Goal: Navigation & Orientation: Understand site structure

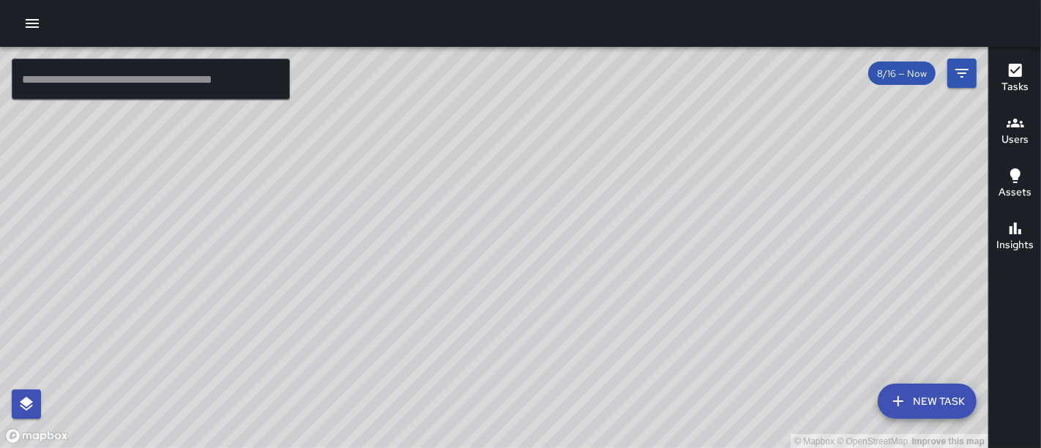
drag, startPoint x: 469, startPoint y: 263, endPoint x: 499, endPoint y: 160, distance: 106.8
click at [499, 160] on div "© Mapbox © OpenStreetMap Improve this map" at bounding box center [494, 248] width 989 height 402
drag, startPoint x: 546, startPoint y: 222, endPoint x: 642, endPoint y: 98, distance: 157.1
click at [642, 98] on div "© Mapbox © OpenStreetMap Improve this map" at bounding box center [494, 248] width 989 height 402
drag, startPoint x: 549, startPoint y: 256, endPoint x: 694, endPoint y: 93, distance: 218.9
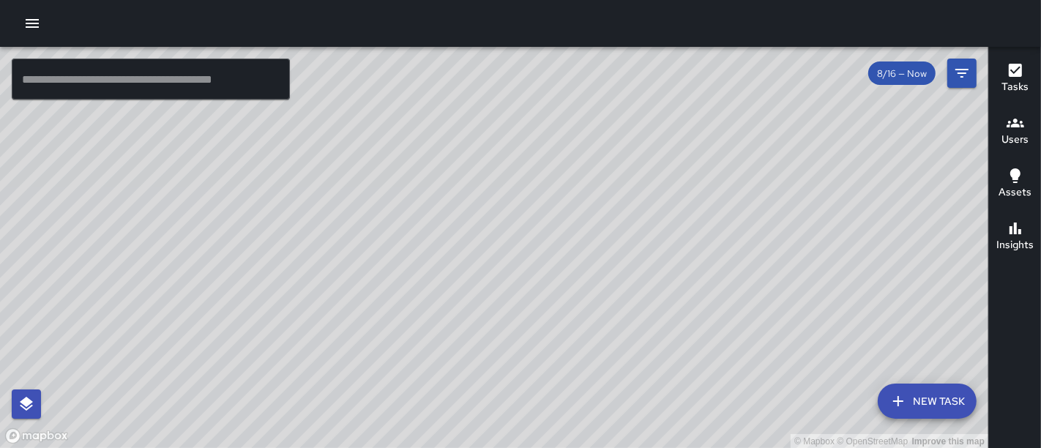
click at [694, 93] on div "© Mapbox © OpenStreetMap Improve this map" at bounding box center [494, 248] width 989 height 402
drag, startPoint x: 663, startPoint y: 100, endPoint x: 589, endPoint y: 239, distance: 157.6
click at [589, 239] on div "© Mapbox © OpenStreetMap Improve this map" at bounding box center [494, 248] width 989 height 402
drag, startPoint x: 679, startPoint y: 130, endPoint x: 442, endPoint y: 252, distance: 266.3
click at [442, 252] on div "© Mapbox © OpenStreetMap Improve this map" at bounding box center [494, 248] width 989 height 402
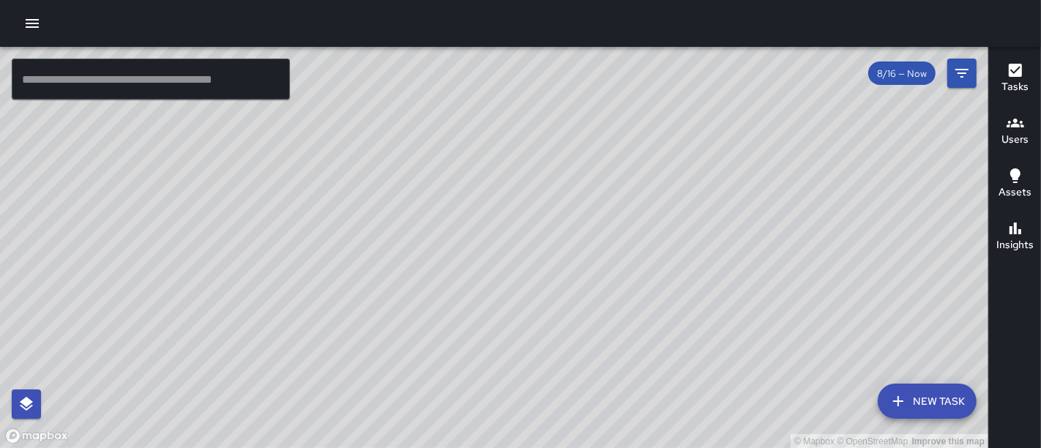
drag, startPoint x: 688, startPoint y: 170, endPoint x: 494, endPoint y: 270, distance: 218.8
click at [465, 279] on div "© Mapbox © OpenStreetMap Improve this map" at bounding box center [494, 248] width 989 height 402
drag, startPoint x: 710, startPoint y: 280, endPoint x: 452, endPoint y: 82, distance: 324.9
click at [447, 83] on div "© Mapbox © OpenStreetMap Improve this map" at bounding box center [494, 248] width 989 height 402
drag, startPoint x: 395, startPoint y: 285, endPoint x: 683, endPoint y: 207, distance: 298.1
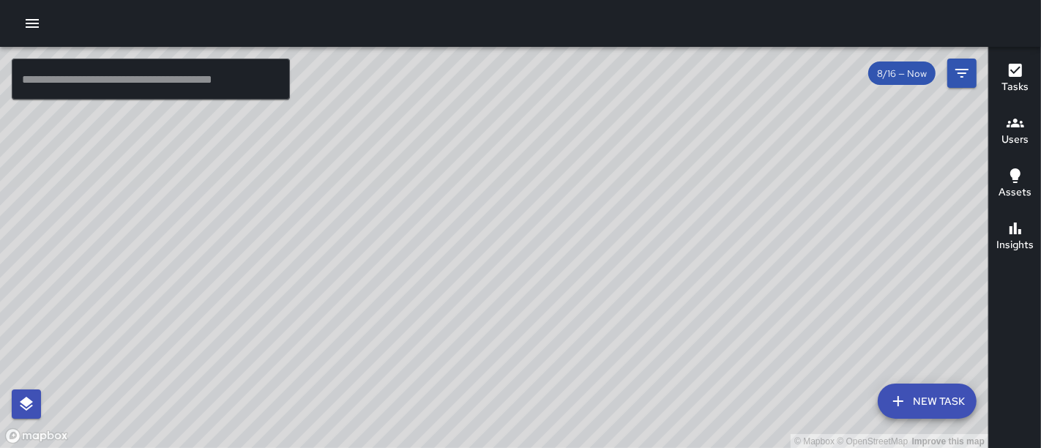
click at [683, 207] on div "© Mapbox © OpenStreetMap Improve this map" at bounding box center [494, 248] width 989 height 402
drag, startPoint x: 526, startPoint y: 239, endPoint x: 642, endPoint y: 358, distance: 166.2
click at [642, 358] on div "© Mapbox © OpenStreetMap Improve this map" at bounding box center [494, 248] width 989 height 402
drag, startPoint x: 561, startPoint y: 223, endPoint x: 584, endPoint y: 360, distance: 139.5
click at [584, 360] on div "© Mapbox © OpenStreetMap Improve this map" at bounding box center [494, 248] width 989 height 402
